Goal: Task Accomplishment & Management: Use online tool/utility

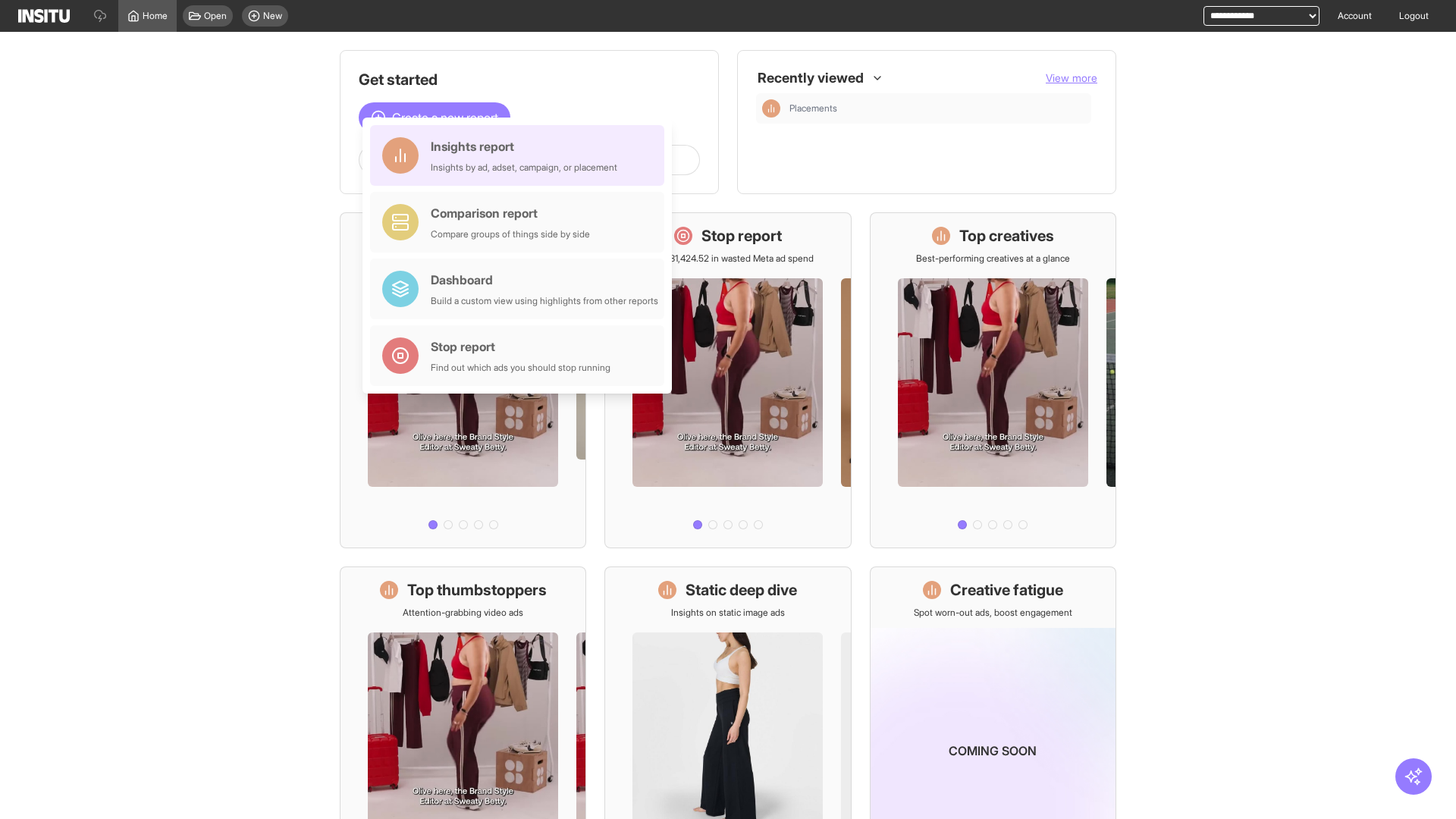
click at [521, 155] on div "Insights report Insights by ad, adset, campaign, or placement" at bounding box center [524, 156] width 186 height 37
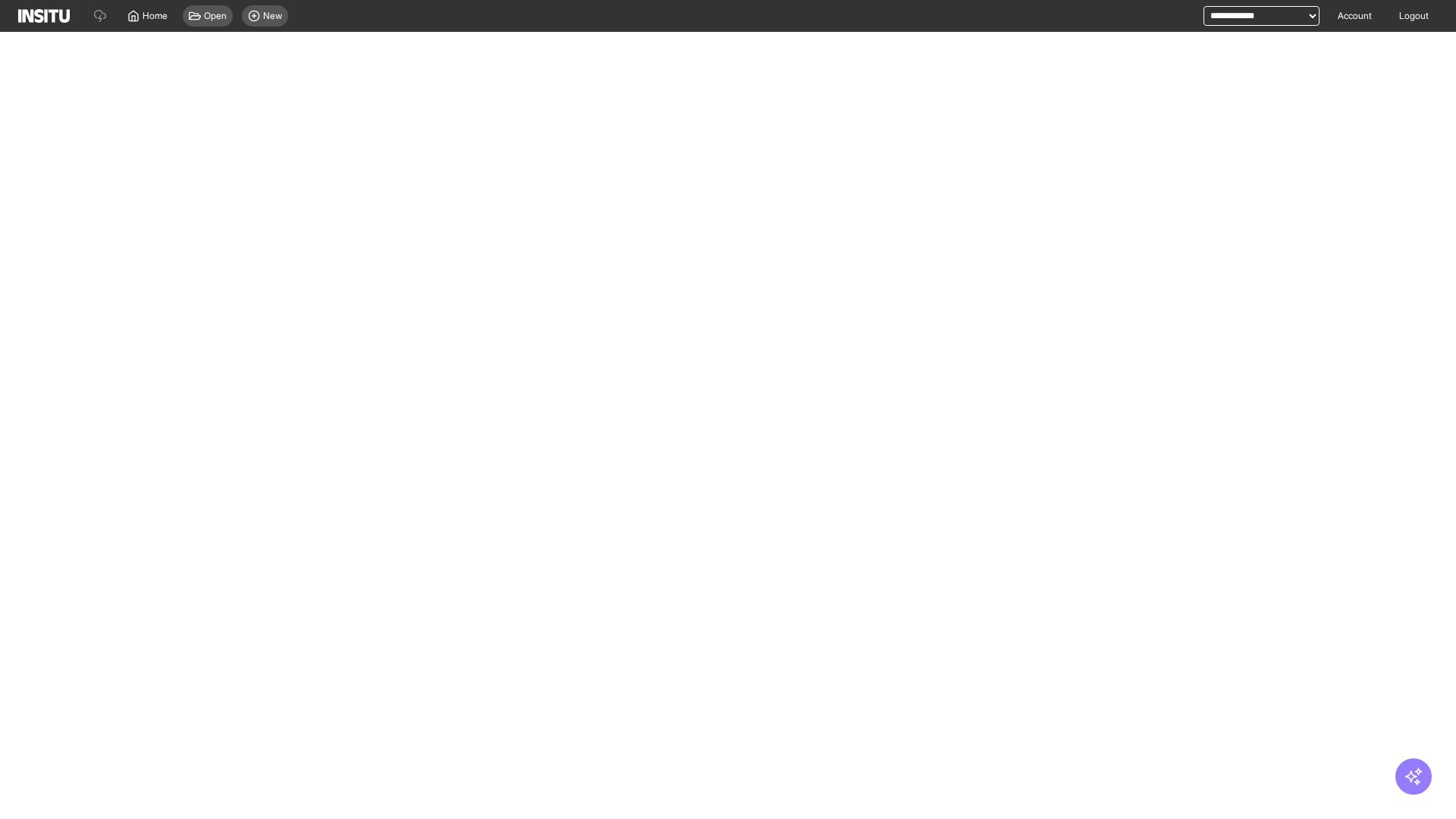
select select "**"
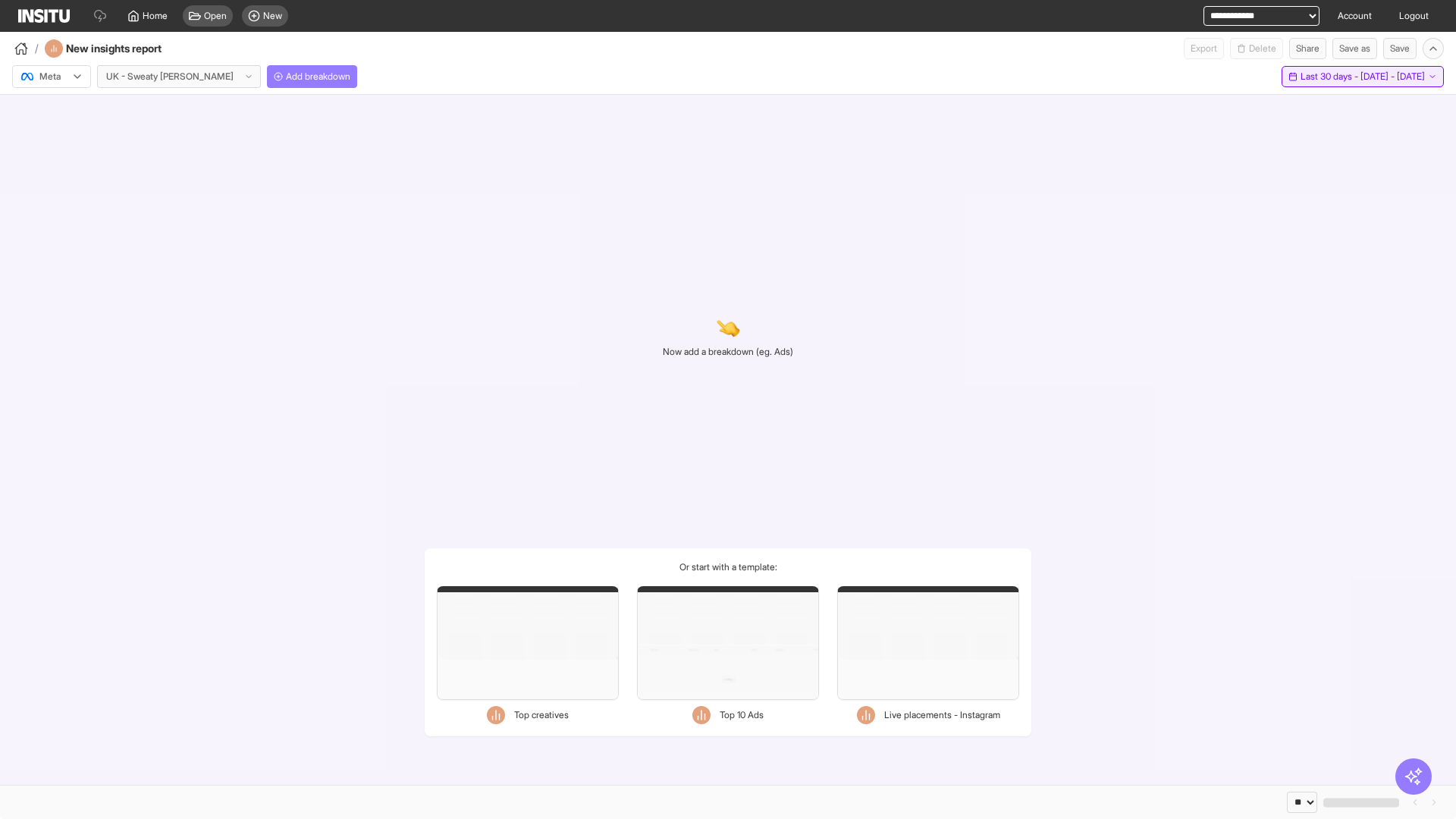
click at [1331, 77] on span "Last 30 days - [DATE] - [DATE]" at bounding box center [1363, 77] width 125 height 12
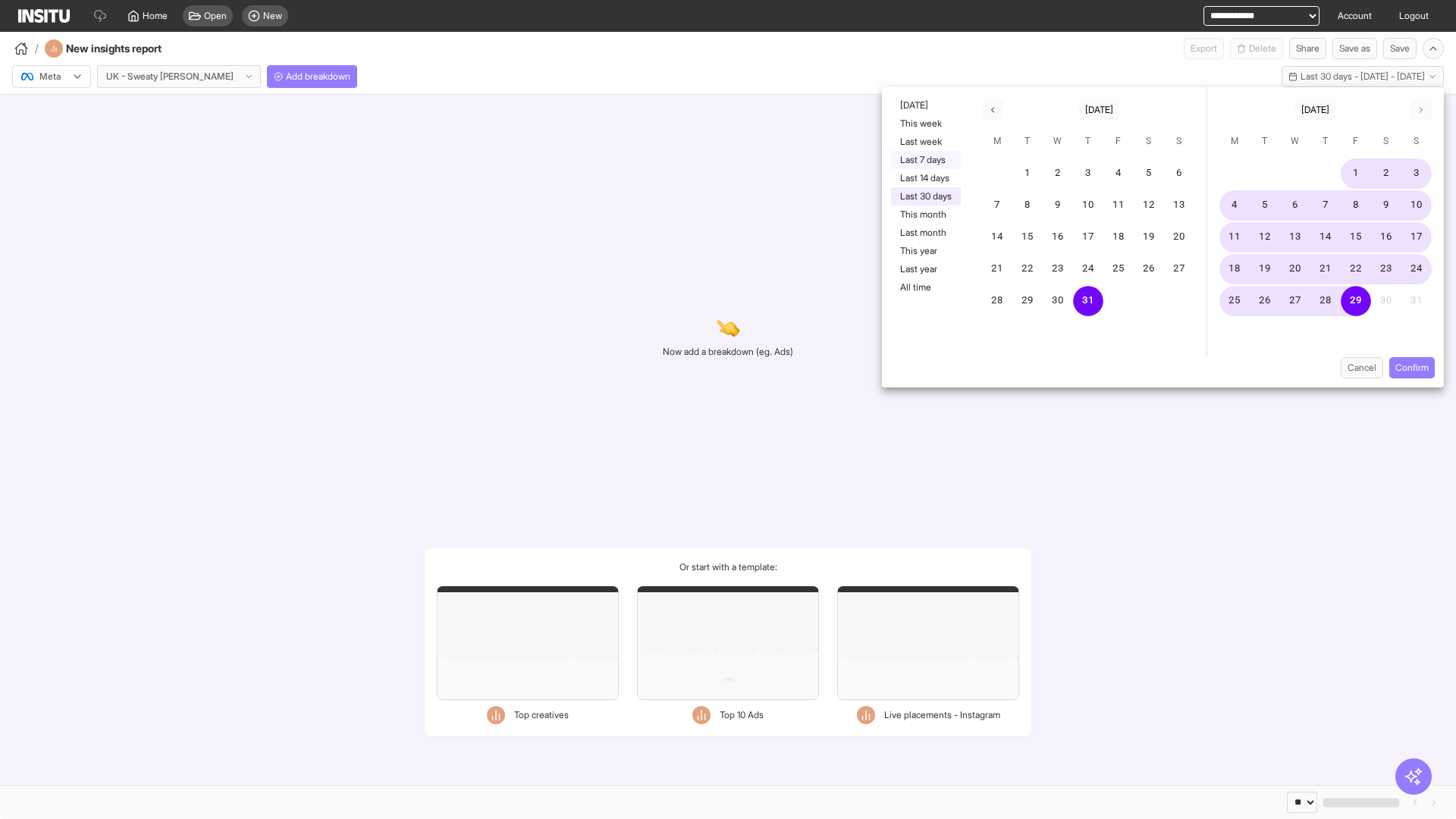
click at [924, 160] on button "Last 7 days" at bounding box center [926, 159] width 70 height 18
